Goal: Information Seeking & Learning: Find specific fact

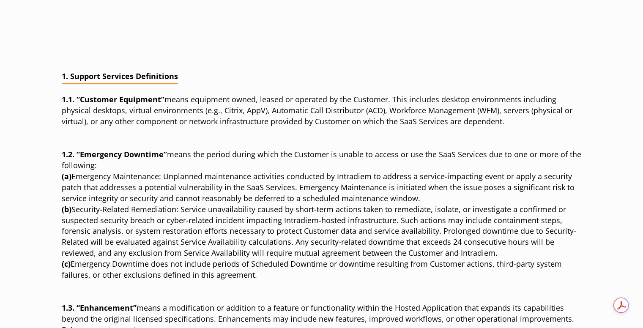
scroll to position [296, 0]
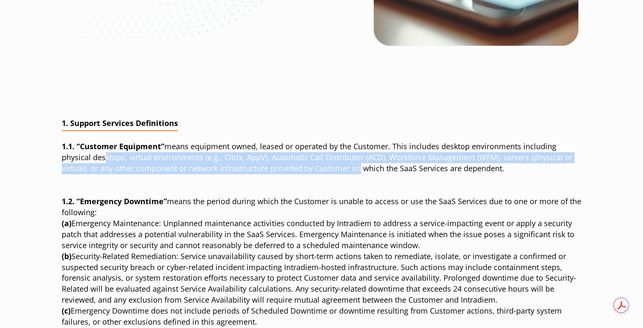
drag, startPoint x: 134, startPoint y: 158, endPoint x: 360, endPoint y: 173, distance: 226.3
click at [360, 173] on p "1.1. “Customer Equipment” means equipment owned, leased or operated by the Cust…" at bounding box center [322, 157] width 520 height 33
drag, startPoint x: 361, startPoint y: 173, endPoint x: 374, endPoint y: 175, distance: 13.2
click at [361, 173] on p "1.1. “Customer Equipment” means equipment owned, leased or operated by the Cust…" at bounding box center [322, 157] width 520 height 33
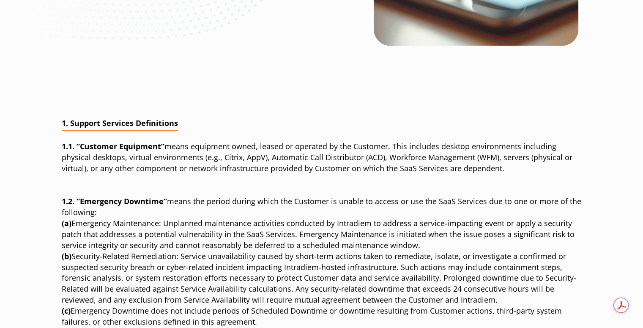
click at [386, 189] on div at bounding box center [322, 188] width 520 height 15
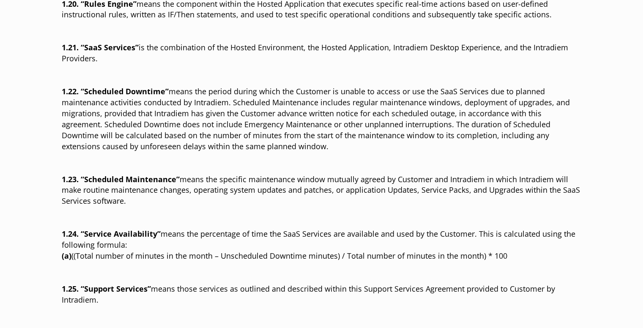
scroll to position [1601, 0]
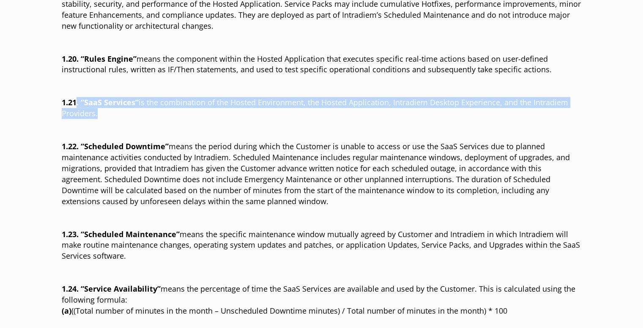
drag, startPoint x: 108, startPoint y: 113, endPoint x: 77, endPoint y: 99, distance: 34.1
click at [77, 99] on p "1.21. “SaaS Services” is the combination of the Hosted Environment, the Hosted …" at bounding box center [322, 108] width 520 height 22
copy p ". “SaaS Services” is the combination of the Hosted Environment, the Hosted Appl…"
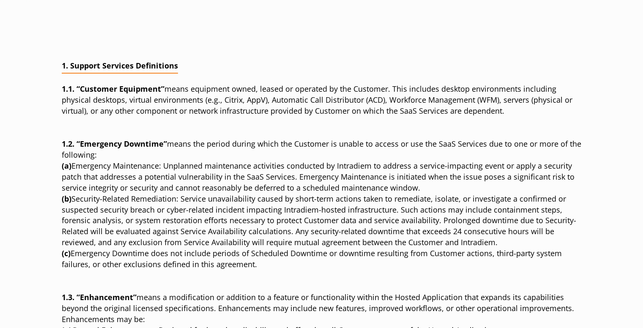
scroll to position [333, 0]
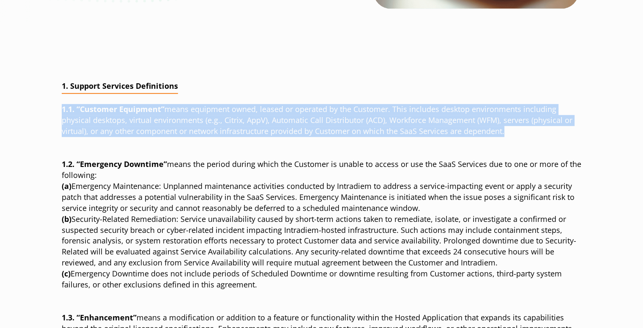
drag, startPoint x: 509, startPoint y: 130, endPoint x: 61, endPoint y: 112, distance: 448.0
copy p "1.1. “Customer Equipment” means equipment owned, leased or operated by the Cust…"
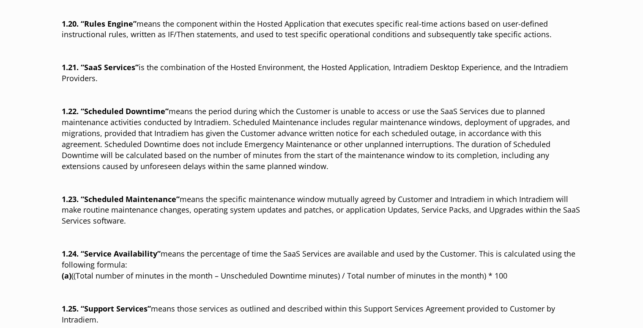
scroll to position [1644, 0]
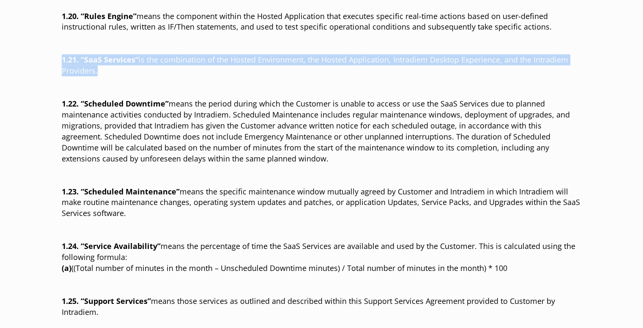
drag, startPoint x: 110, startPoint y: 69, endPoint x: 44, endPoint y: 60, distance: 67.4
copy p "1.21. “SaaS Services” is the combination of the Hosted Environment, the Hosted …"
